Goal: Book appointment/travel/reservation

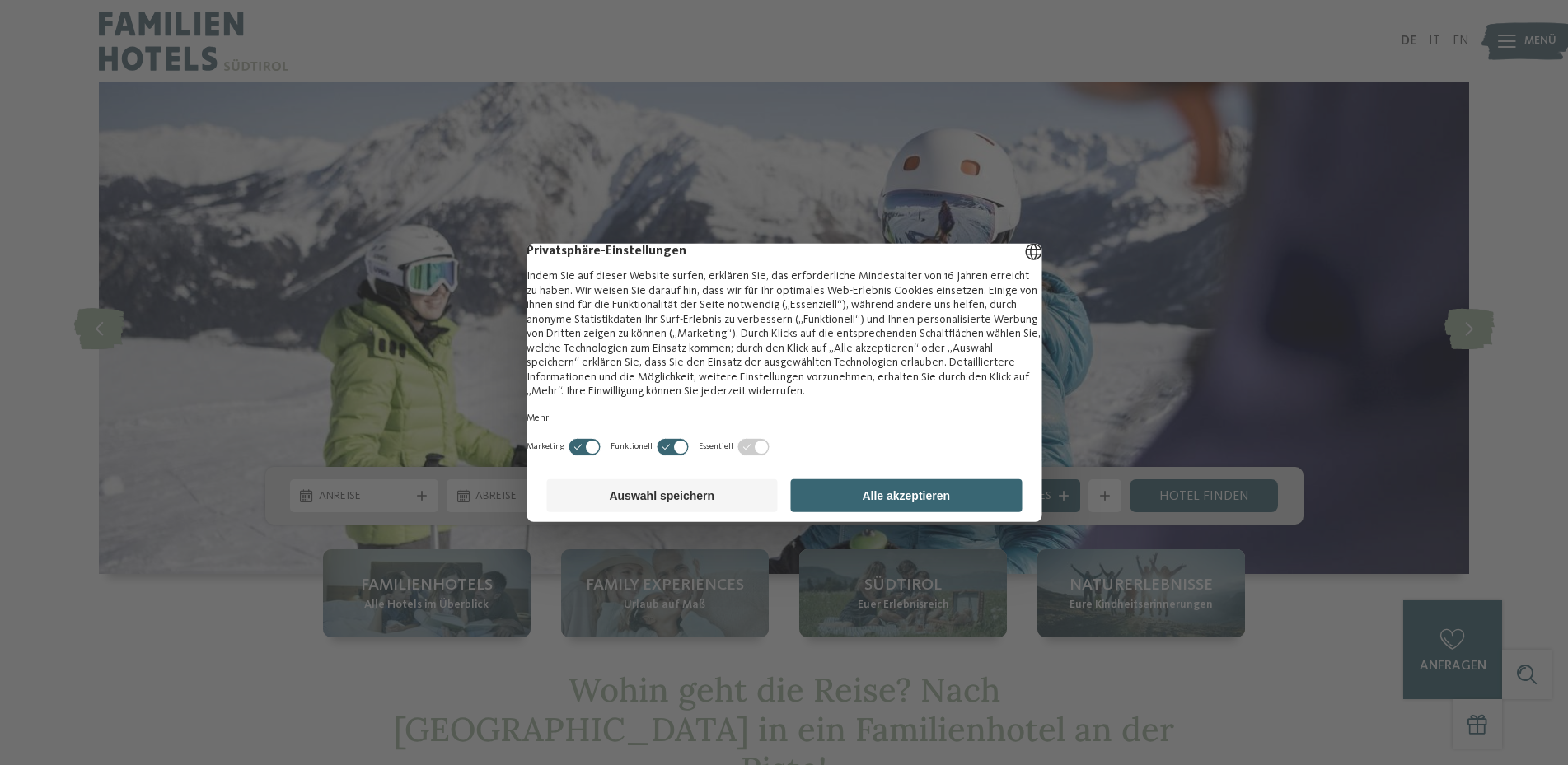
click at [955, 507] on button "Alle akzeptieren" at bounding box center [907, 496] width 232 height 33
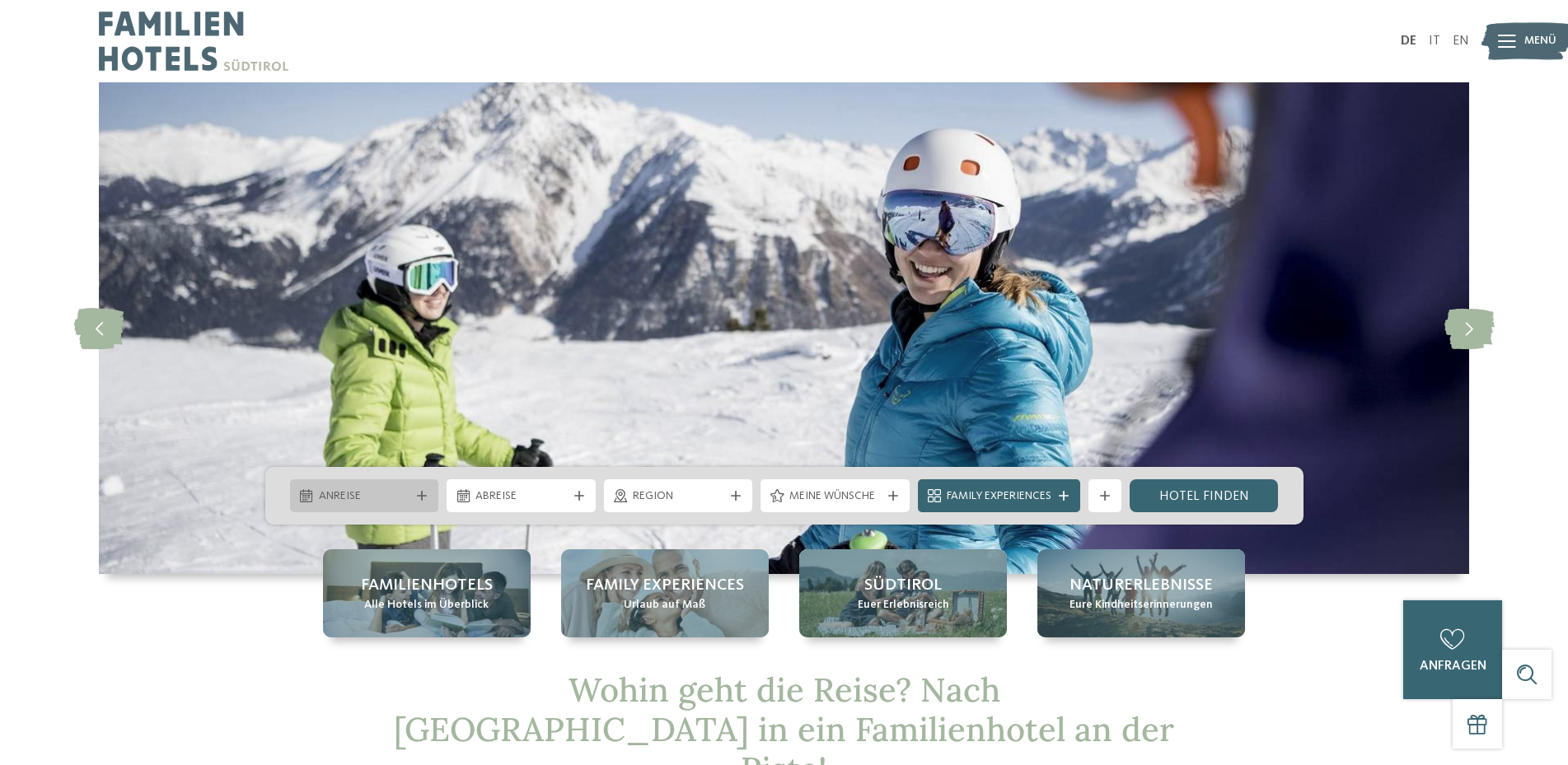
click at [414, 492] on div at bounding box center [421, 496] width 16 height 10
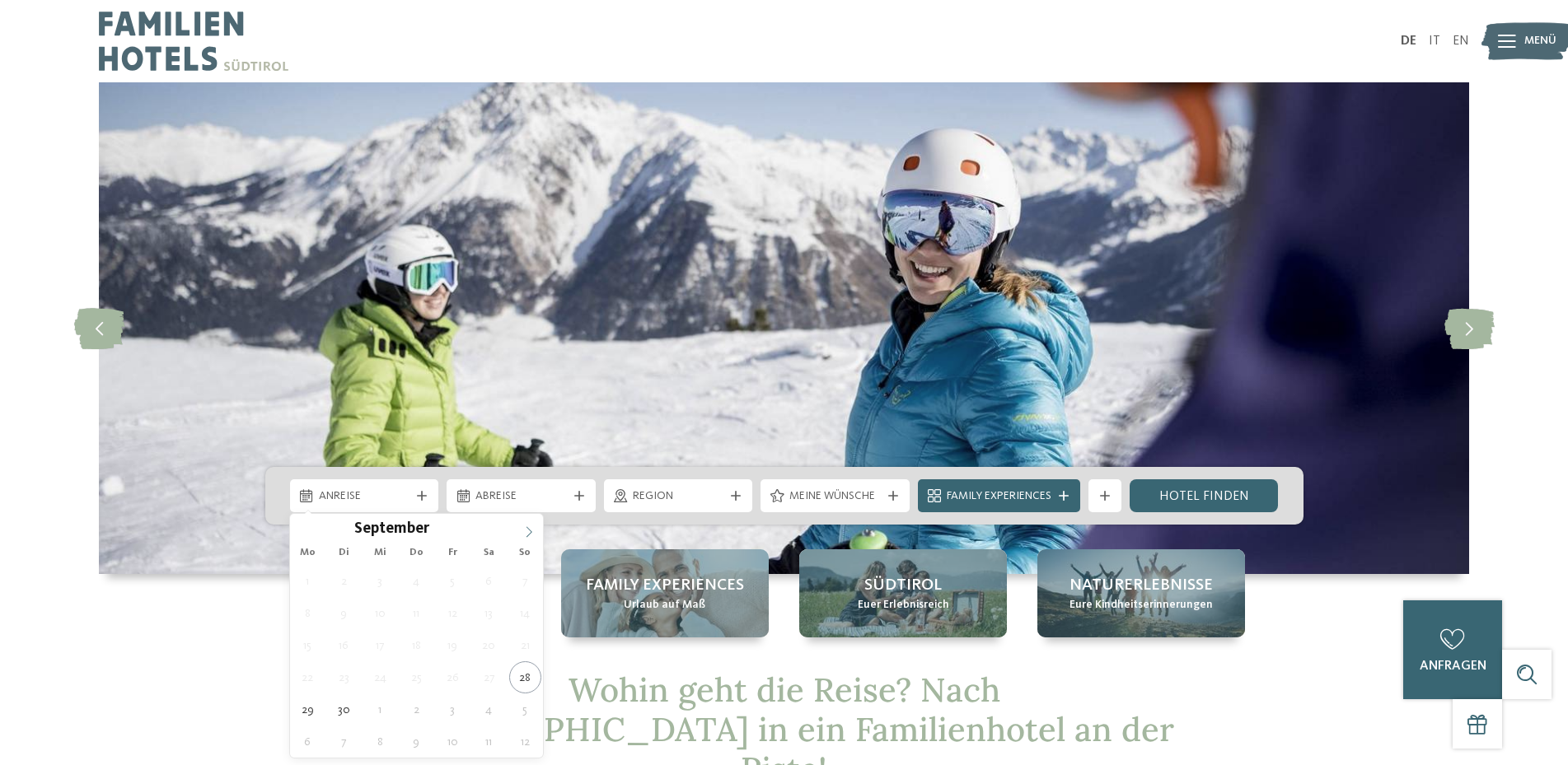
click at [526, 523] on span at bounding box center [528, 527] width 28 height 28
type div "[DATE]"
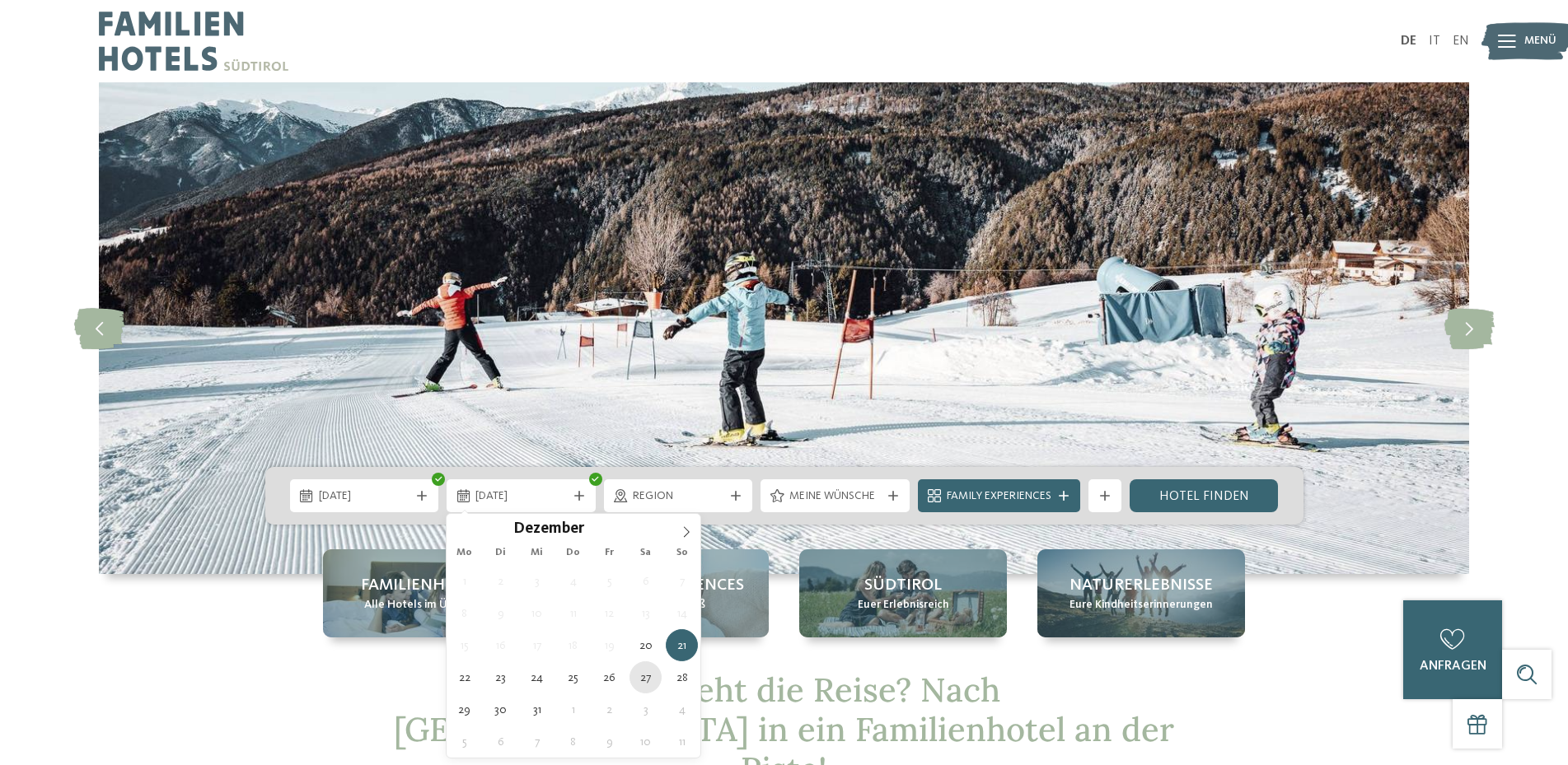
type div "[DATE]"
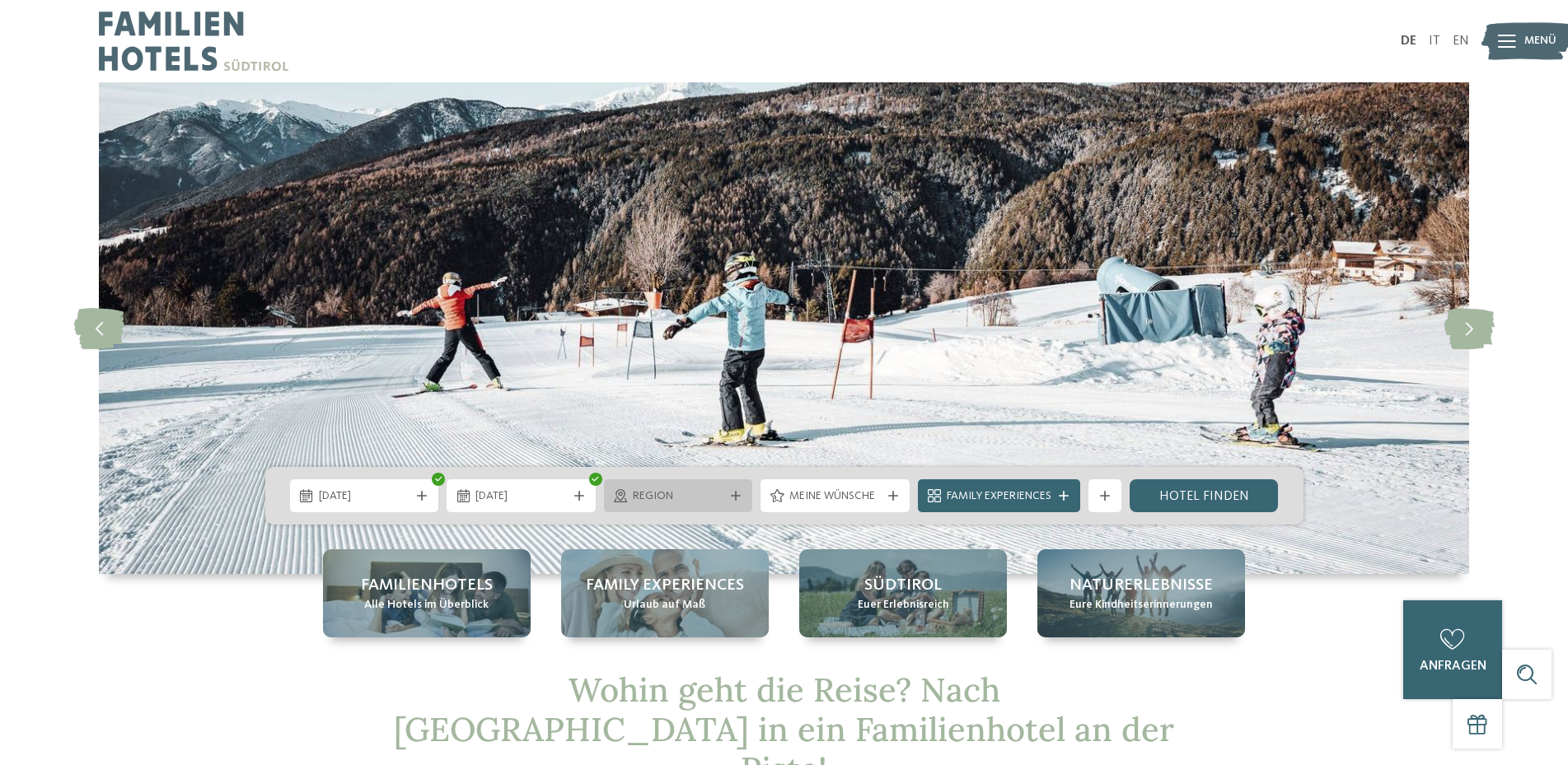
click at [709, 494] on span "Region" at bounding box center [679, 496] width 91 height 16
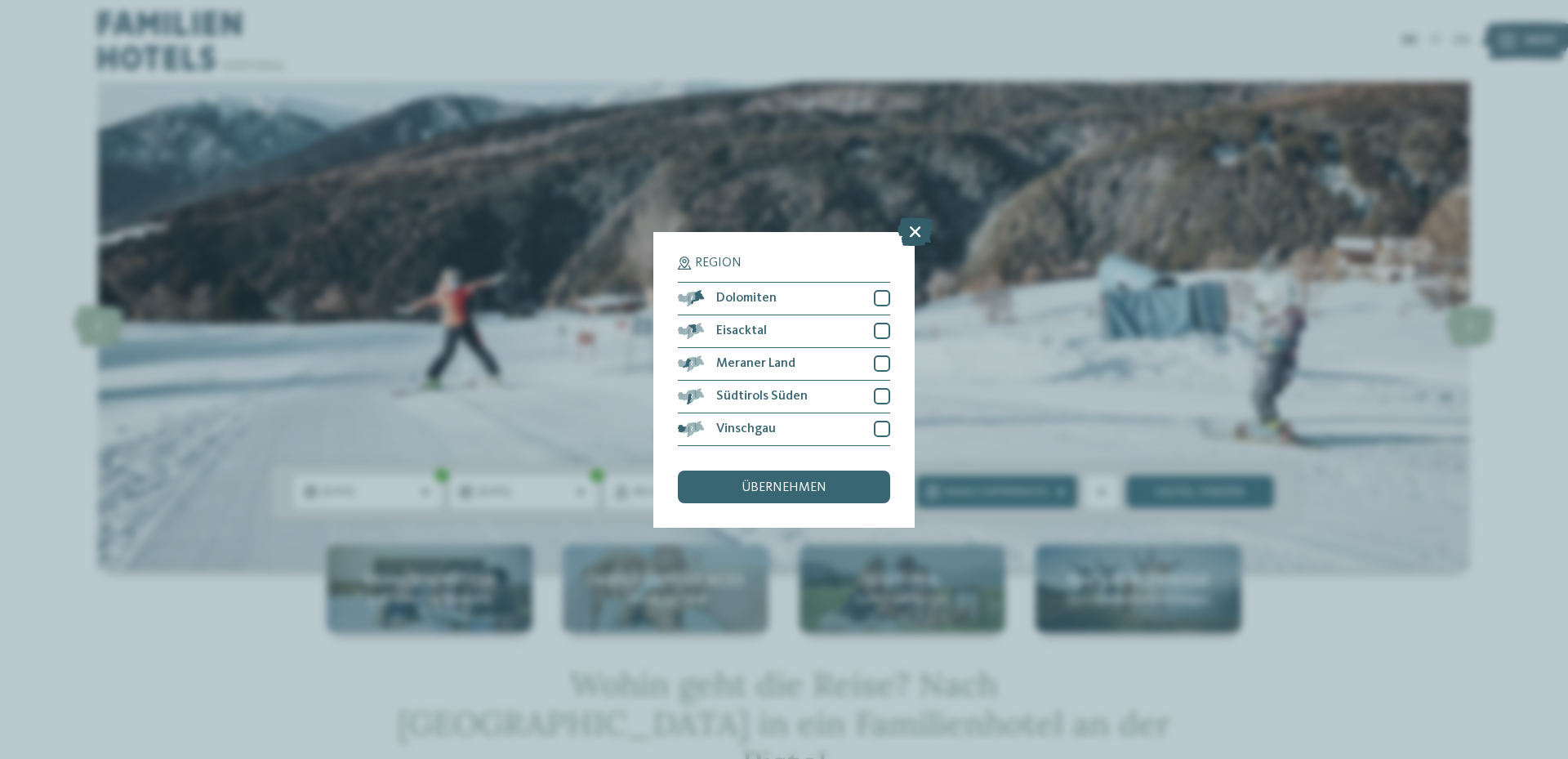
click at [922, 235] on icon at bounding box center [915, 231] width 35 height 28
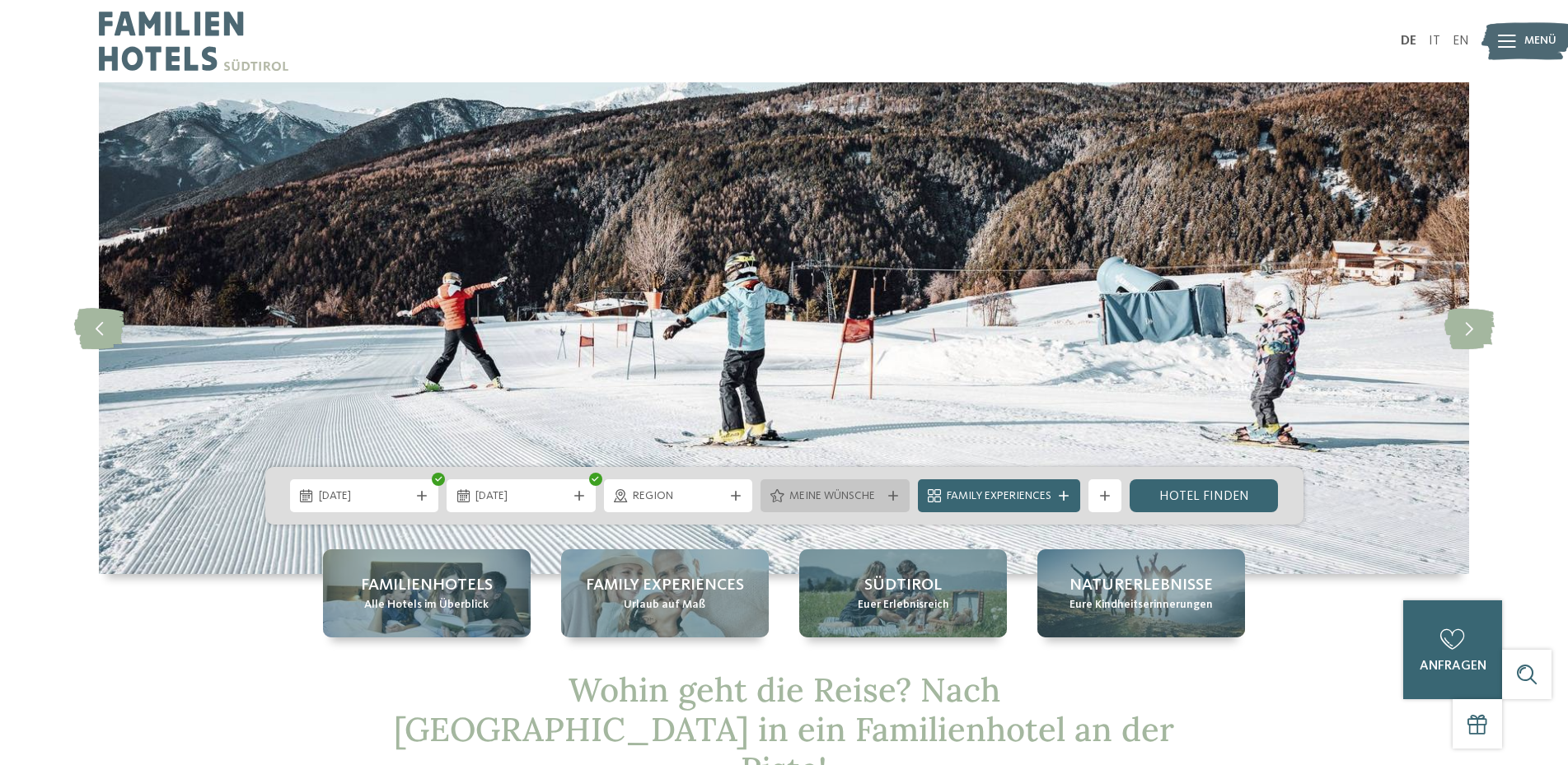
click at [853, 496] on span "Meine Wünsche" at bounding box center [834, 496] width 91 height 16
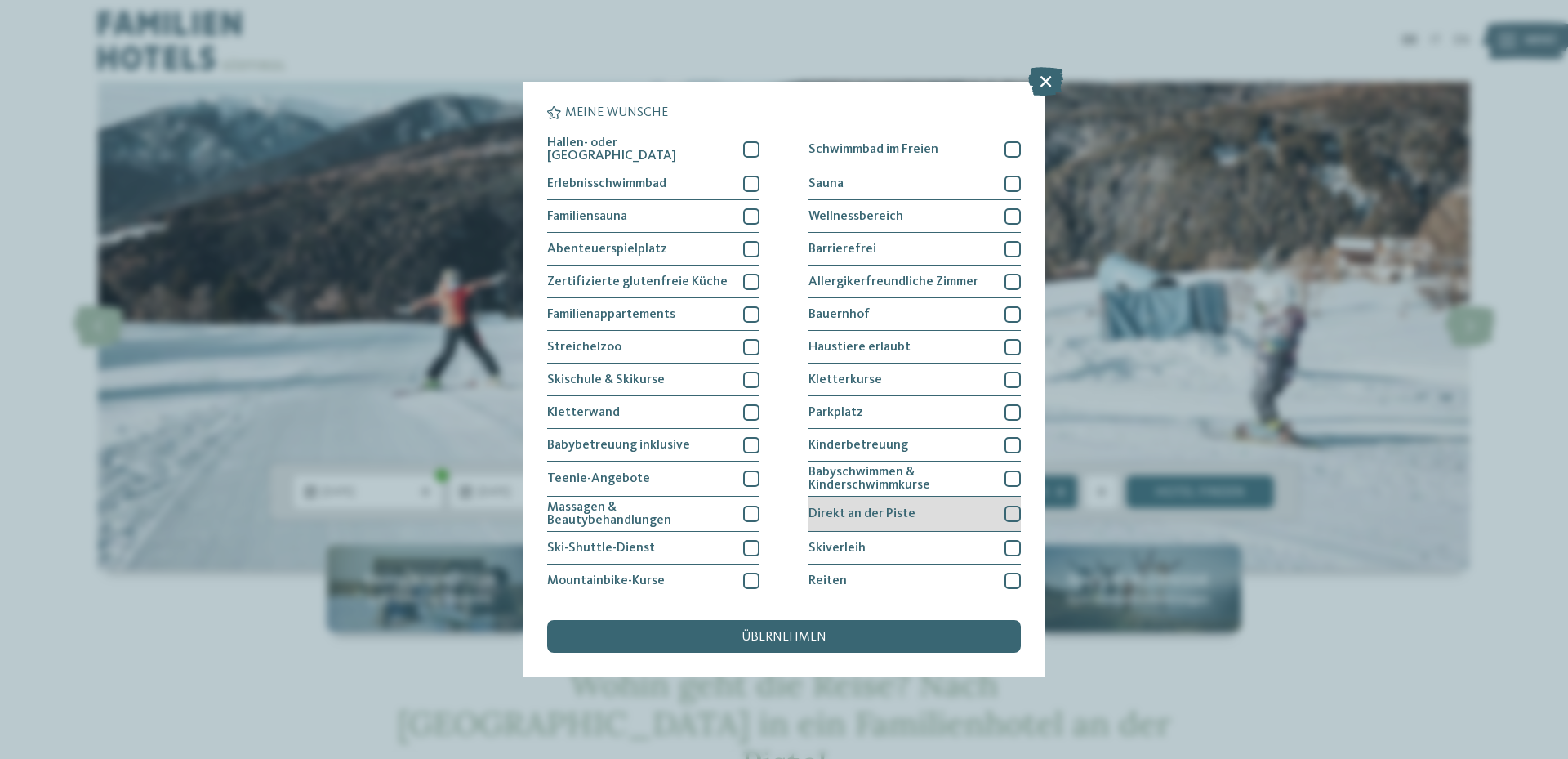
click at [1005, 506] on div at bounding box center [1012, 514] width 16 height 16
click at [1007, 340] on div at bounding box center [1012, 347] width 16 height 16
click at [788, 631] on span "übernehmen" at bounding box center [784, 637] width 85 height 13
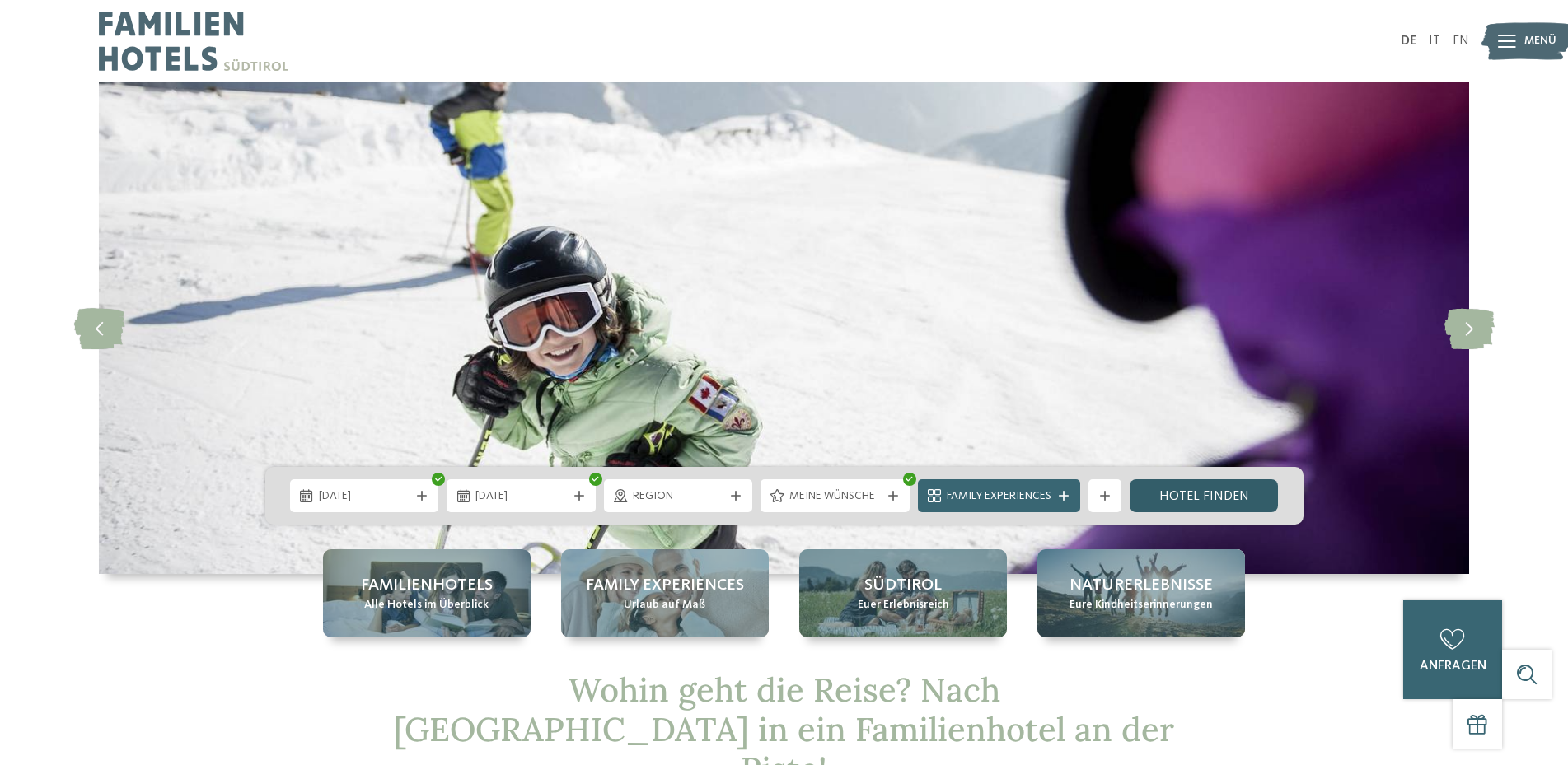
click at [1224, 489] on link "Hotel finden" at bounding box center [1204, 496] width 149 height 33
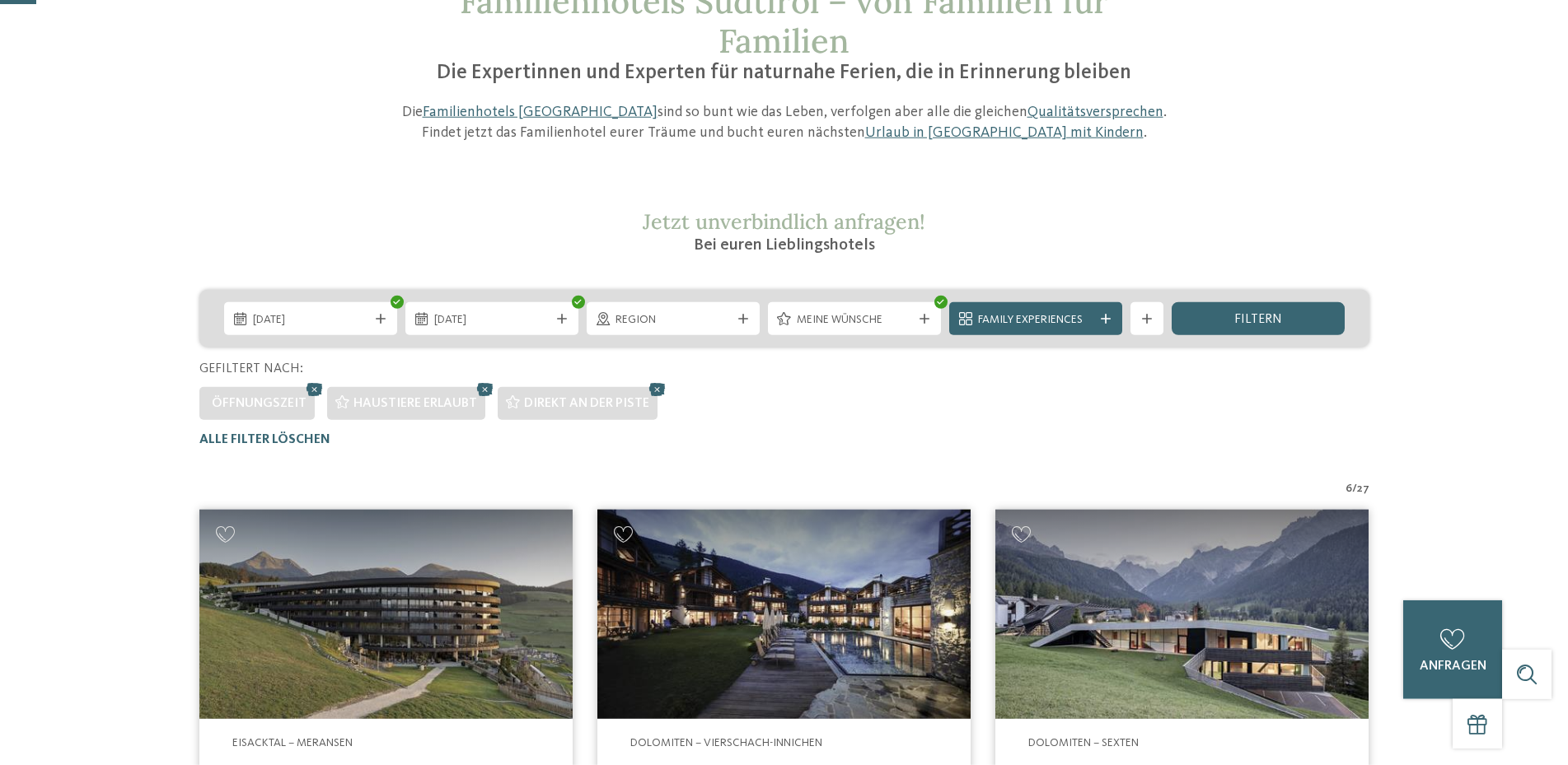
scroll to position [36, 0]
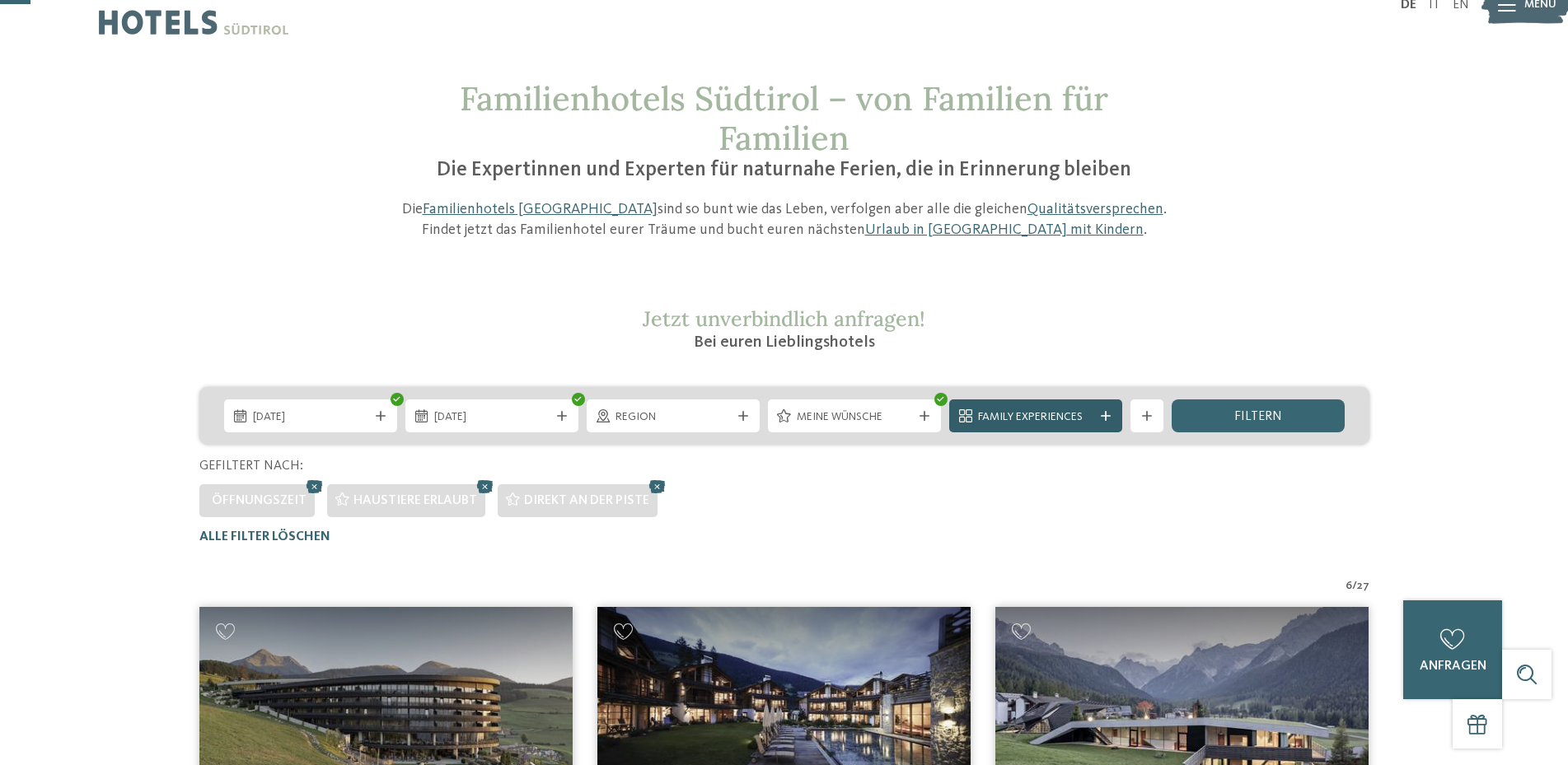
click at [1005, 413] on span "Family Experiences" at bounding box center [1035, 417] width 115 height 16
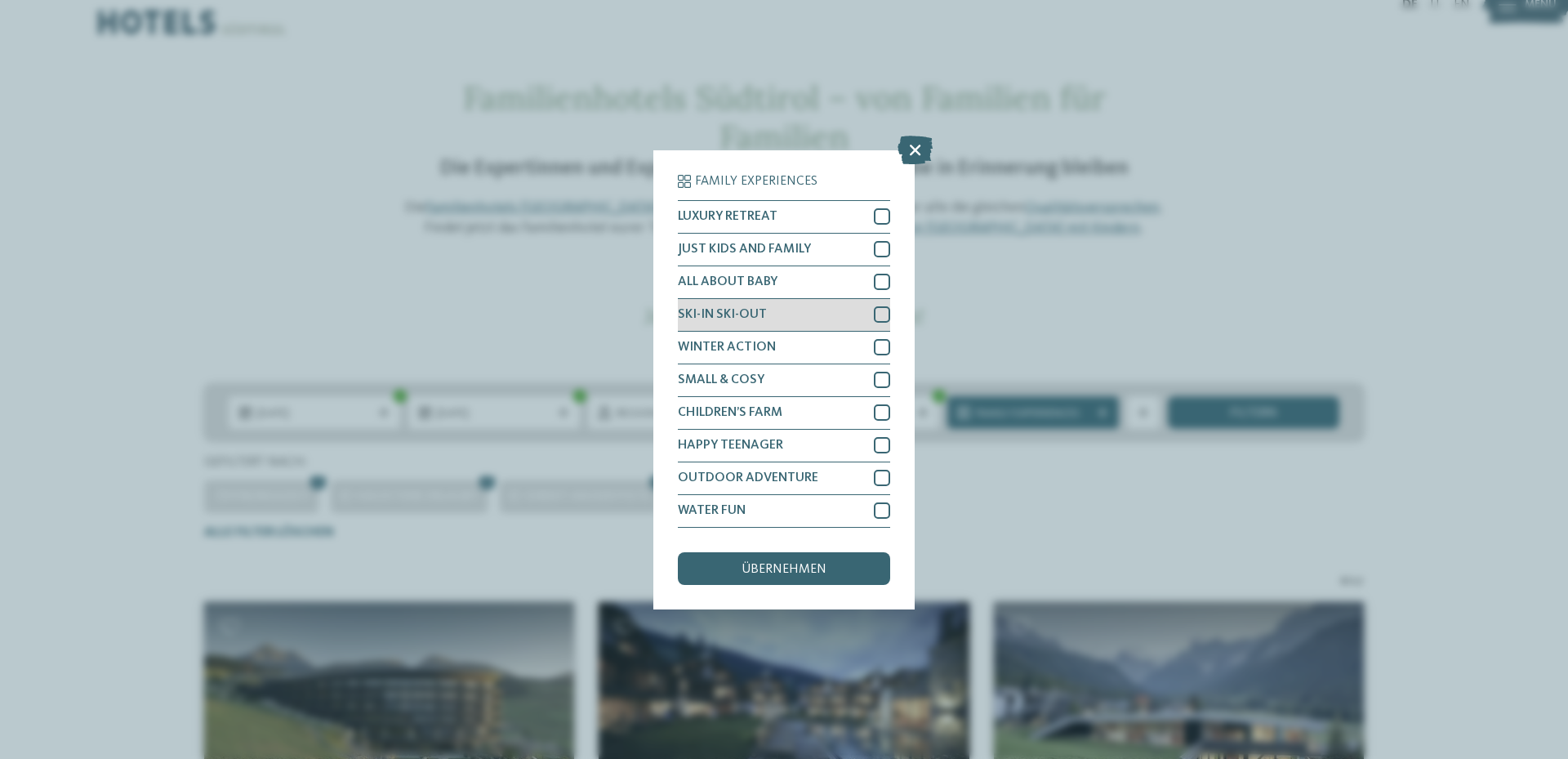
click at [876, 316] on div at bounding box center [882, 314] width 16 height 16
click at [769, 574] on span "übernehmen" at bounding box center [784, 569] width 85 height 13
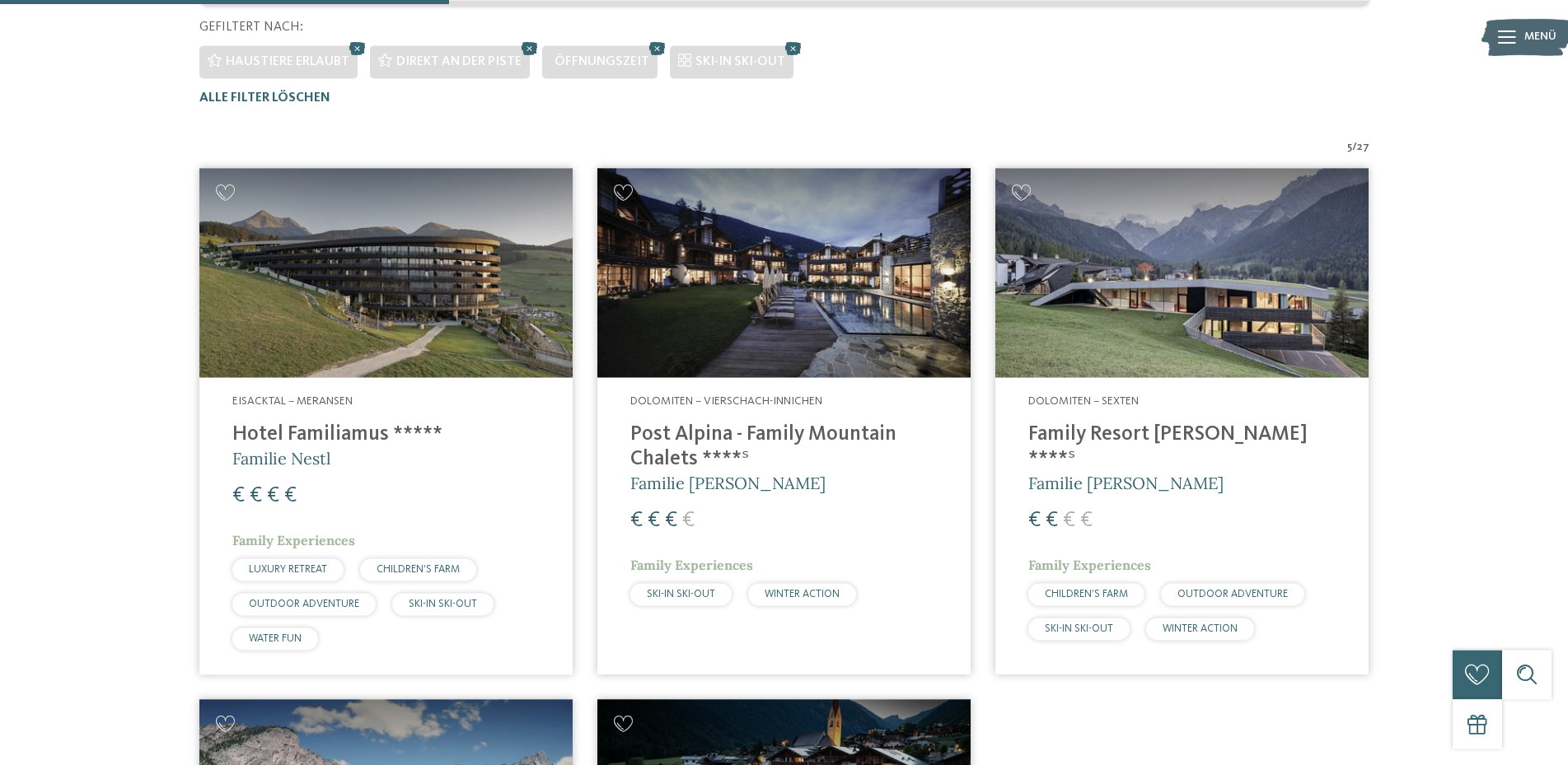
scroll to position [541, 0]
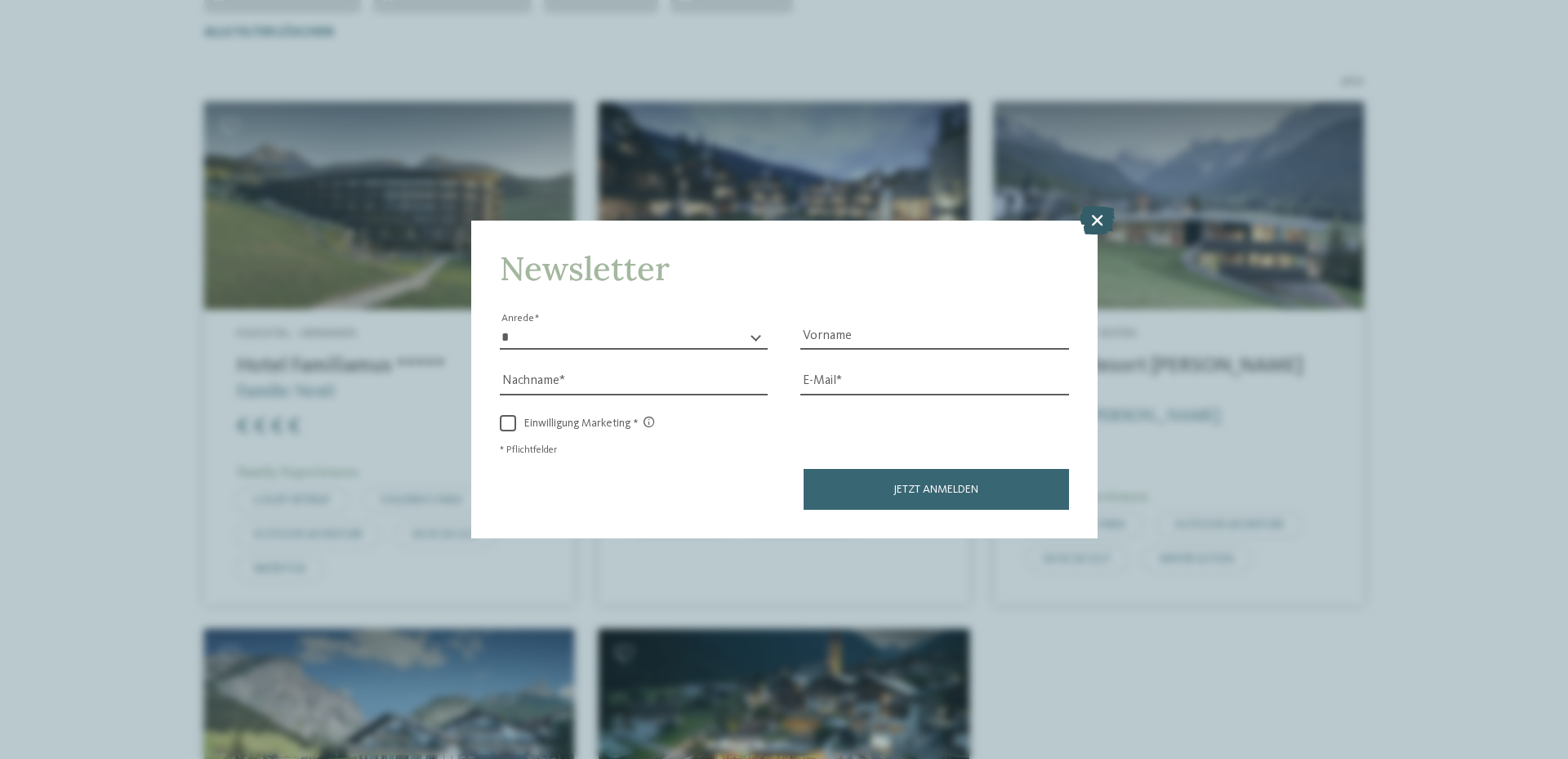
click at [1096, 223] on icon at bounding box center [1097, 220] width 35 height 28
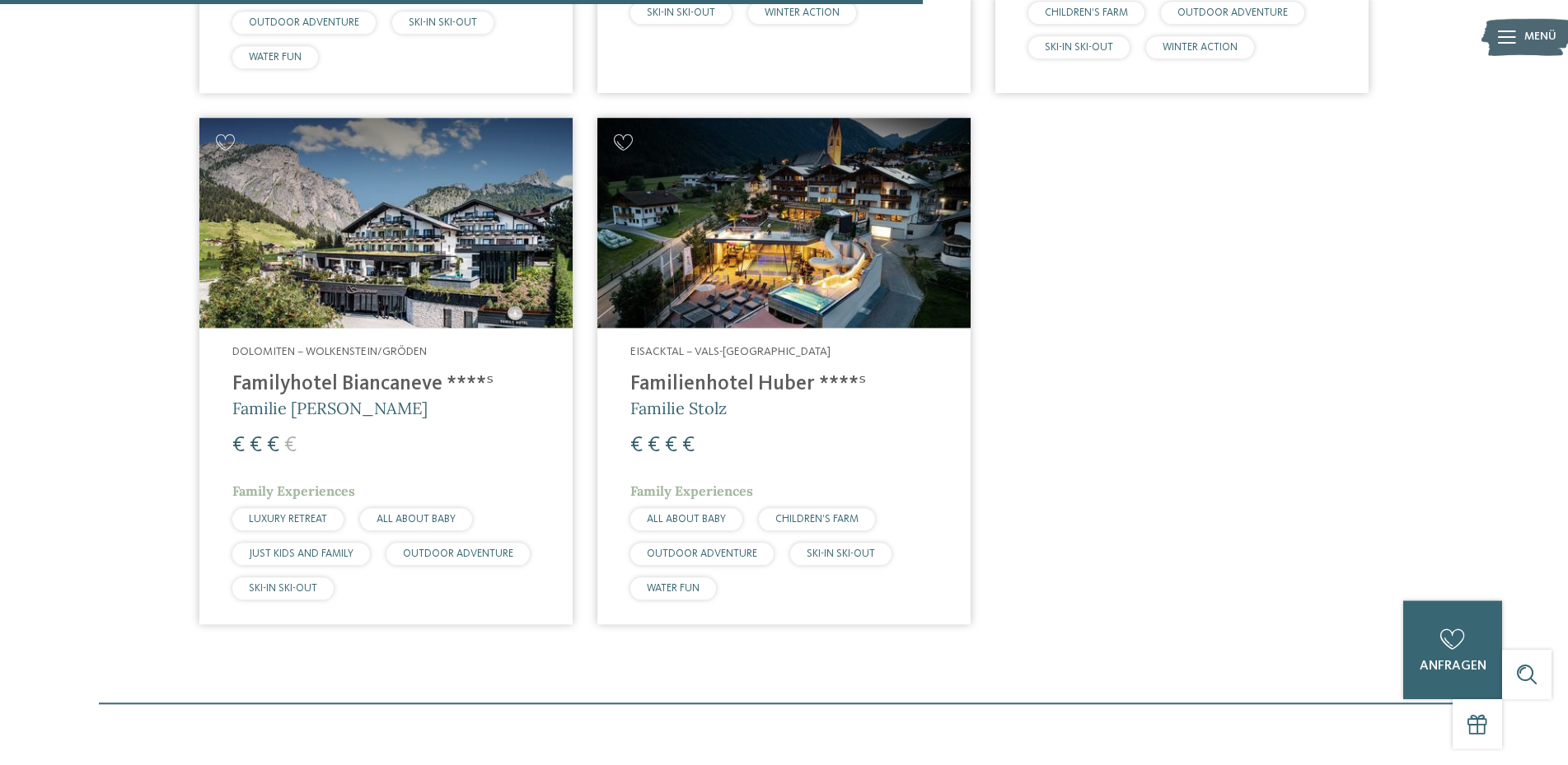
scroll to position [1129, 0]
